Goal: Transaction & Acquisition: Purchase product/service

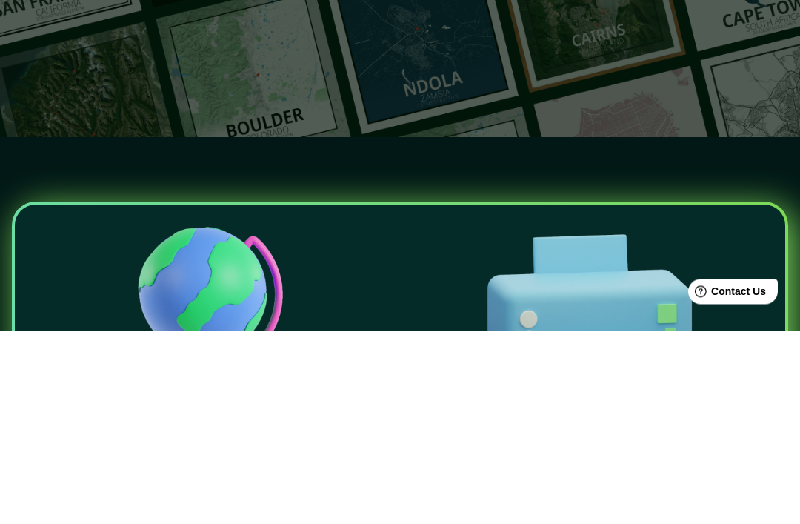
type input "[PERSON_NAME]"
click at [488, 113] on icon "button" at bounding box center [494, 112] width 18 height 18
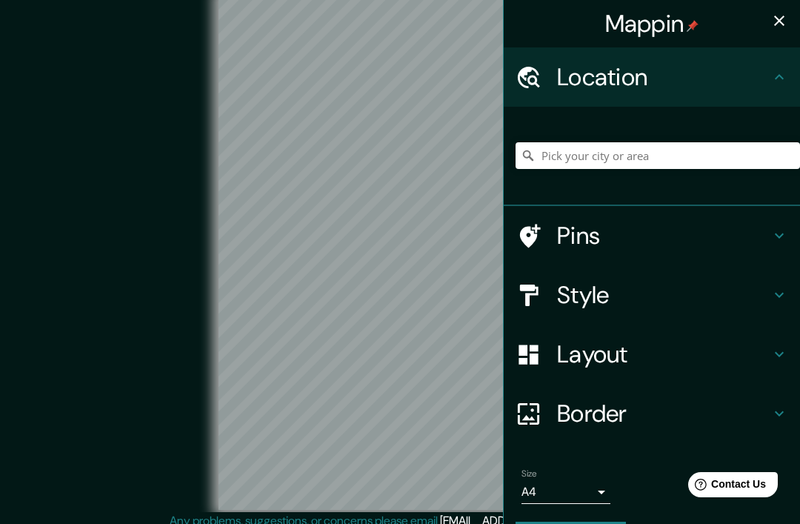
scroll to position [9, 0]
click at [655, 163] on input "Pick your city or area" at bounding box center [658, 155] width 285 height 27
type input "[PERSON_NAME]"
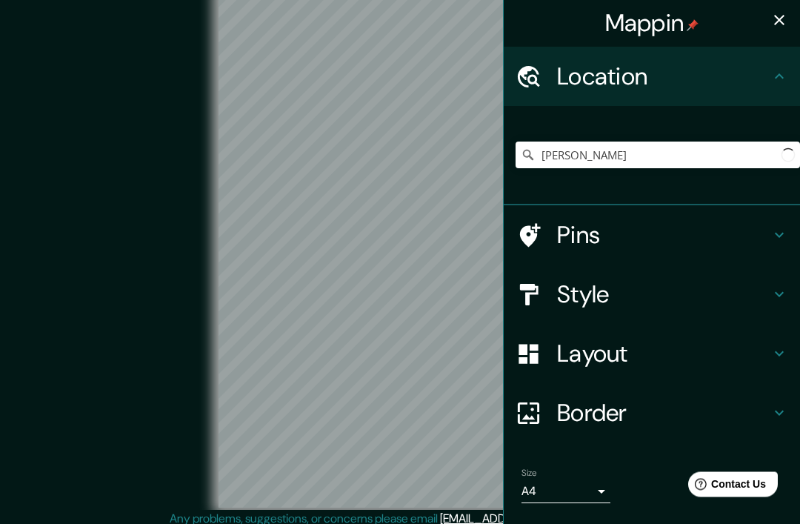
click at [774, 256] on div "Pins" at bounding box center [652, 235] width 296 height 59
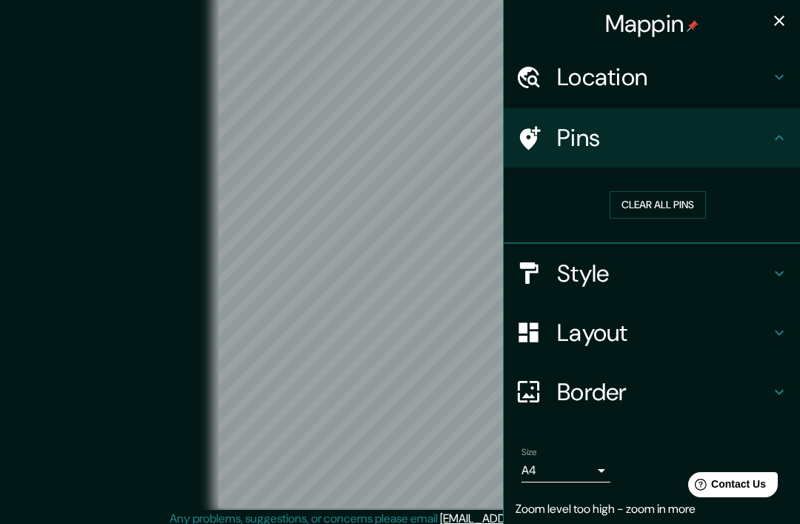
click at [771, 161] on div "Pins" at bounding box center [652, 137] width 296 height 59
click at [769, 93] on div "Location" at bounding box center [652, 76] width 296 height 59
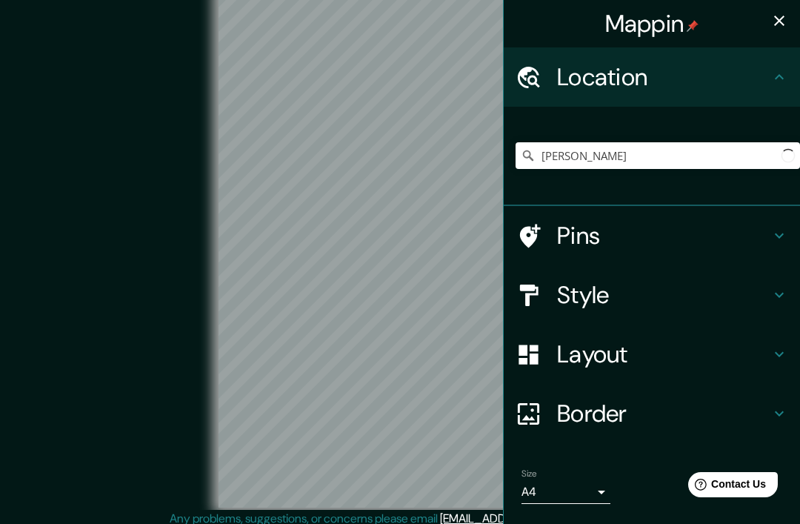
click at [776, 215] on div "Pins" at bounding box center [652, 235] width 296 height 59
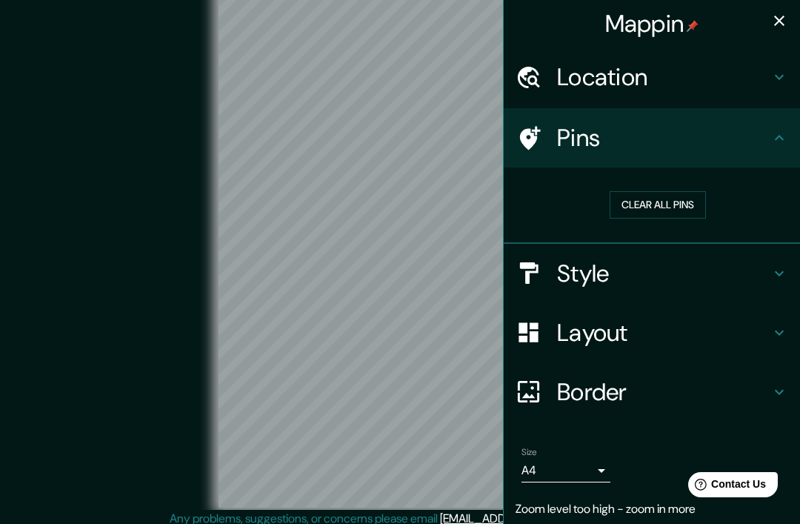
click at [764, 250] on div "Style" at bounding box center [652, 273] width 296 height 59
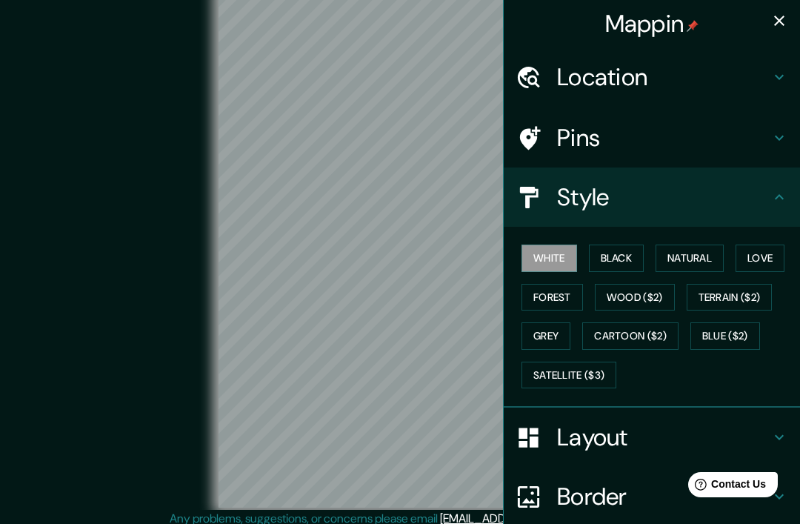
click at [736, 428] on h4 "Layout" at bounding box center [663, 437] width 213 height 30
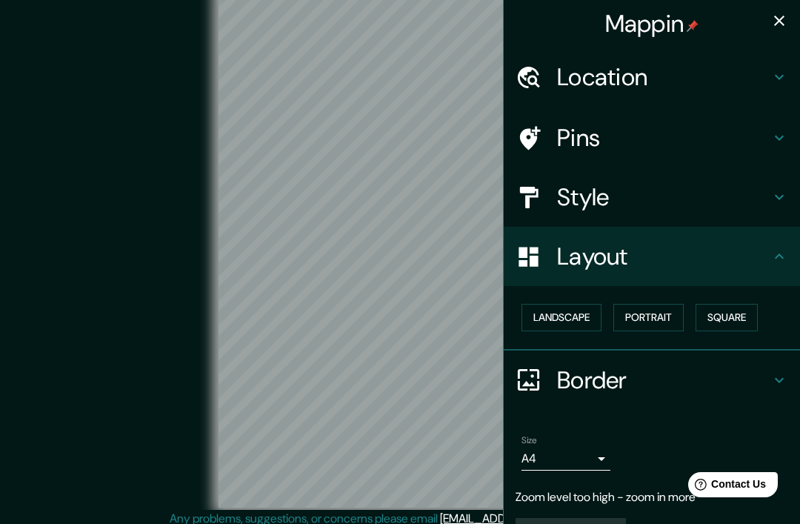
click at [597, 311] on button "Landscape" at bounding box center [562, 317] width 80 height 27
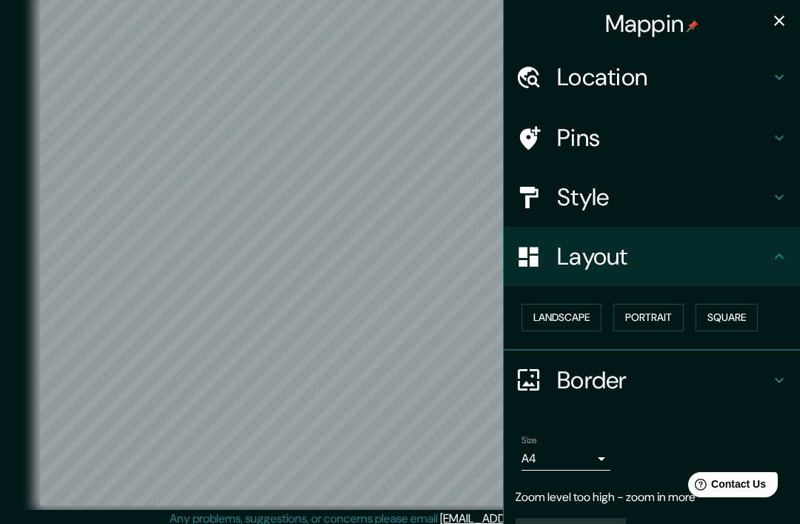
click at [583, 321] on button "Landscape" at bounding box center [562, 317] width 80 height 27
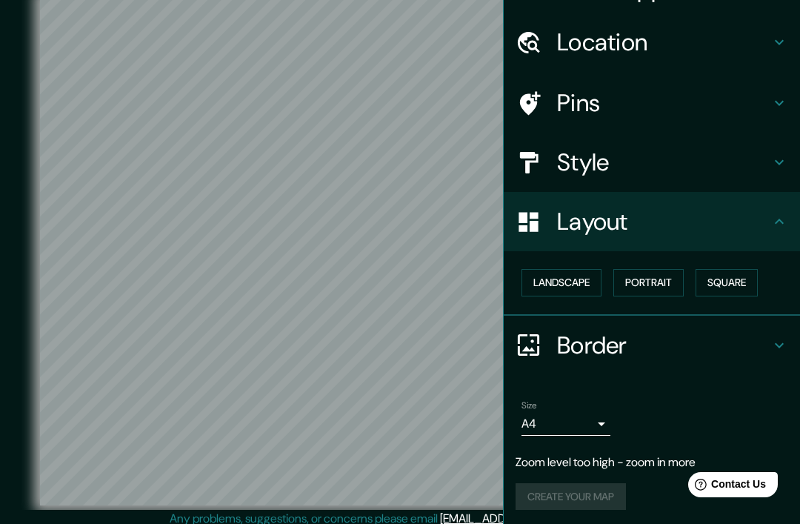
scroll to position [34, 0]
